Goal: Transaction & Acquisition: Purchase product/service

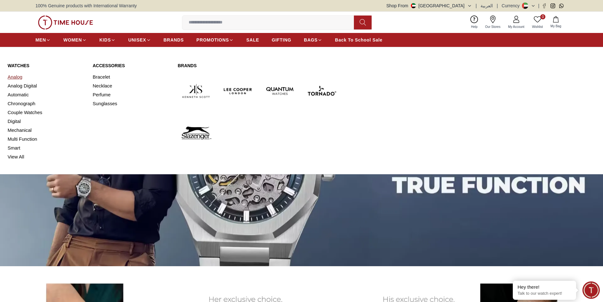
click at [15, 81] on link "Analog" at bounding box center [47, 76] width 78 height 9
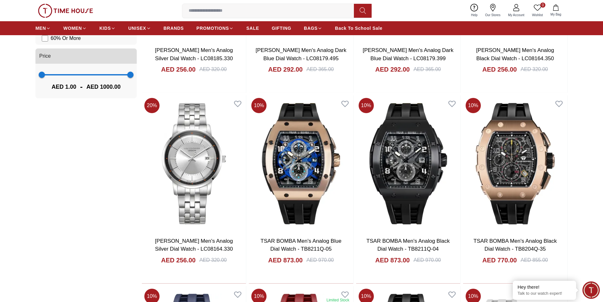
scroll to position [570, 0]
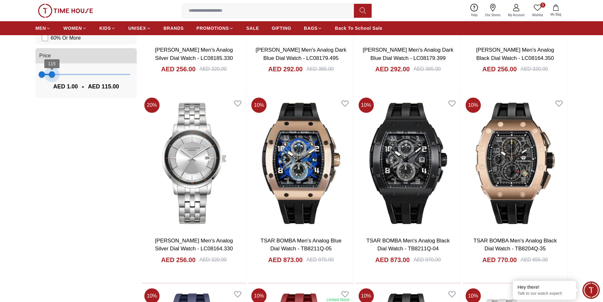
type input "***"
drag, startPoint x: 163, startPoint y: 201, endPoint x: 64, endPoint y: 213, distance: 99.5
click at [64, 98] on div "1 107 AED 1.00 - AED 107.00" at bounding box center [85, 80] width 101 height 34
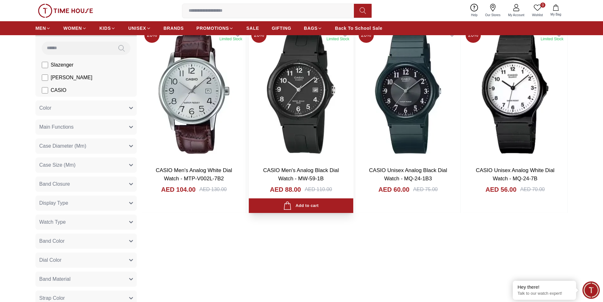
scroll to position [63, 0]
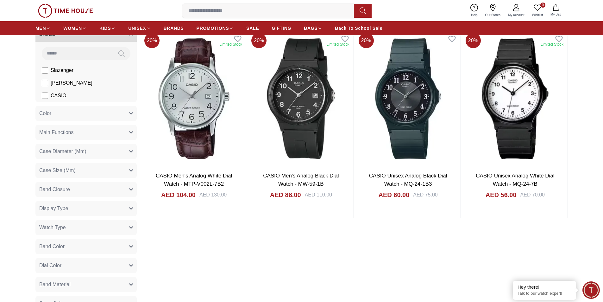
click at [91, 77] on li "Slazenger" at bounding box center [87, 70] width 99 height 13
click at [72, 74] on span "Slazenger" at bounding box center [62, 70] width 23 height 8
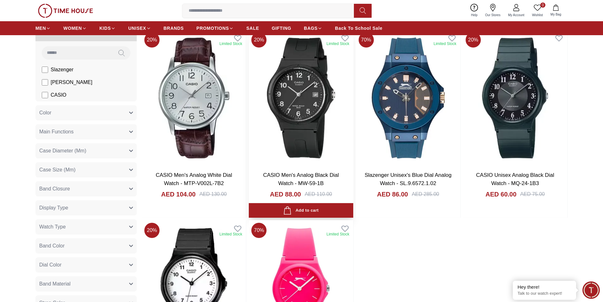
scroll to position [63, 0]
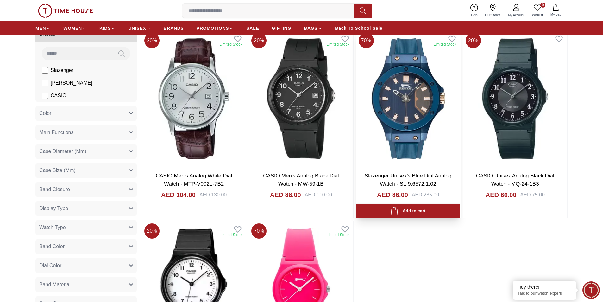
click at [434, 127] on img at bounding box center [408, 98] width 104 height 136
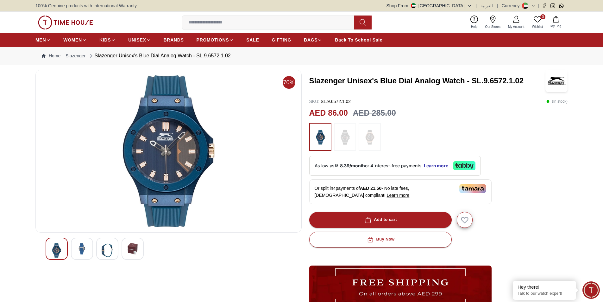
click at [88, 254] on img at bounding box center [81, 248] width 11 height 11
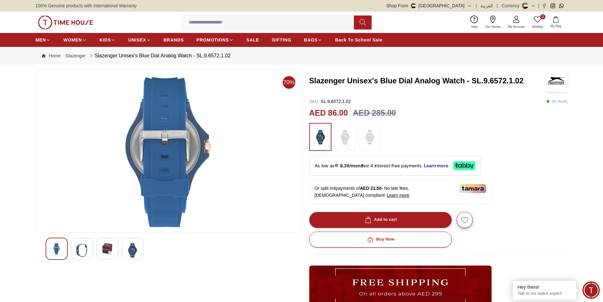
click at [113, 254] on img at bounding box center [107, 248] width 11 height 11
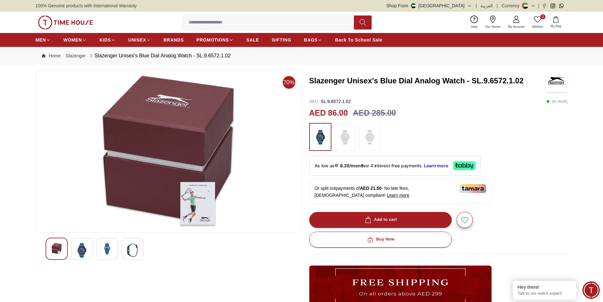
click at [138, 259] on div at bounding box center [132, 248] width 22 height 22
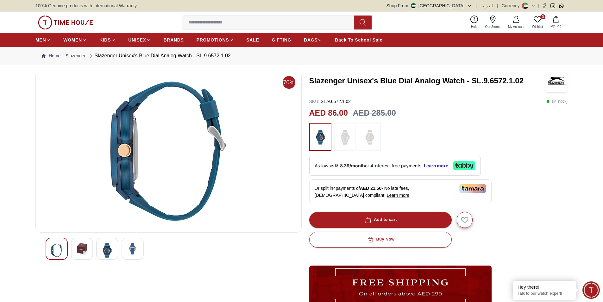
click at [87, 259] on div at bounding box center [82, 248] width 22 height 22
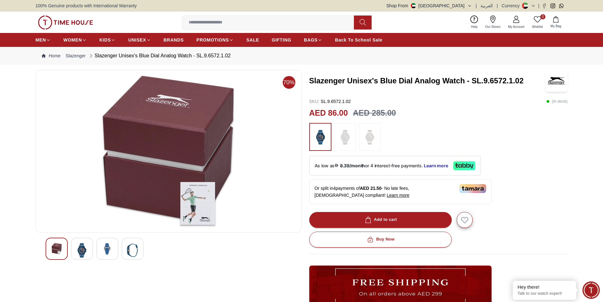
click at [342, 147] on img at bounding box center [345, 137] width 16 height 22
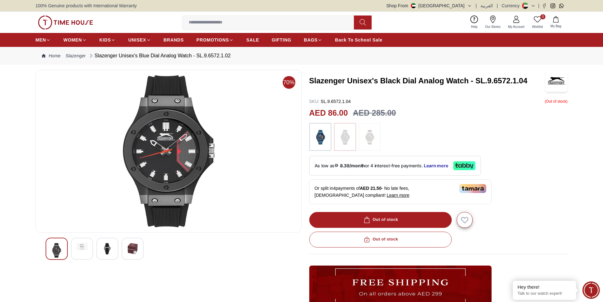
click at [377, 147] on img at bounding box center [370, 137] width 16 height 22
